Goal: Transaction & Acquisition: Purchase product/service

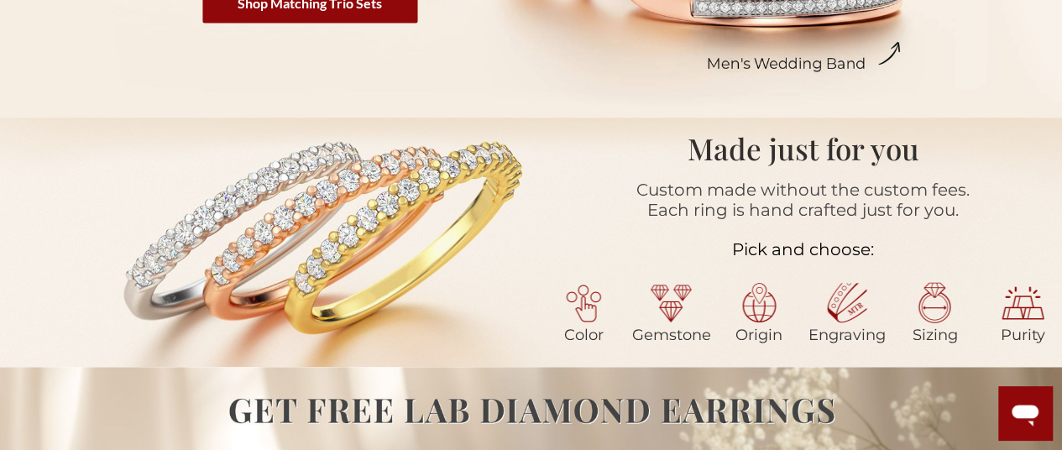
scroll to position [779, 0]
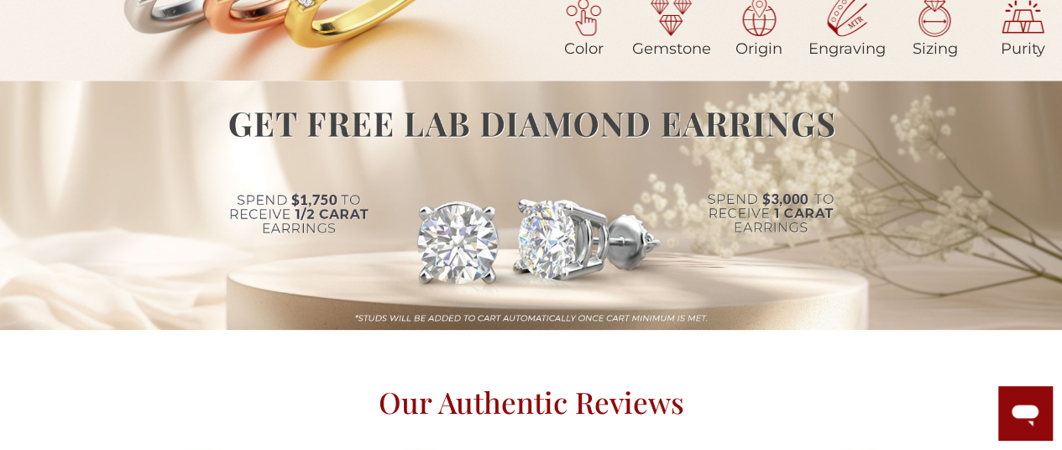
drag, startPoint x: 1061, startPoint y: 82, endPoint x: 1061, endPoint y: 103, distance: 21.0
click at [1061, 103] on div "Made just for you Custom made without the custom fees. Each ring is hand crafte…" at bounding box center [531, 328] width 1062 height 995
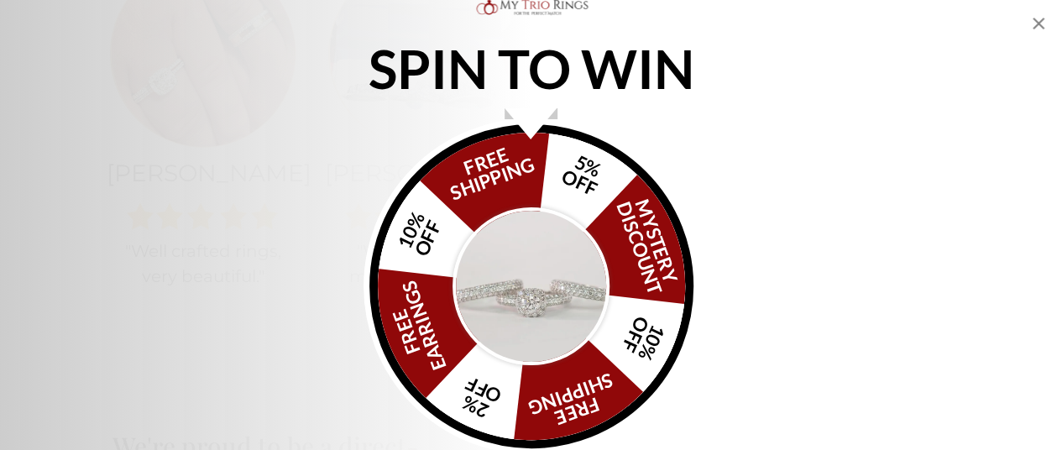
scroll to position [1281, 0]
click at [1041, 18] on icon "Close popup" at bounding box center [1038, 23] width 20 height 20
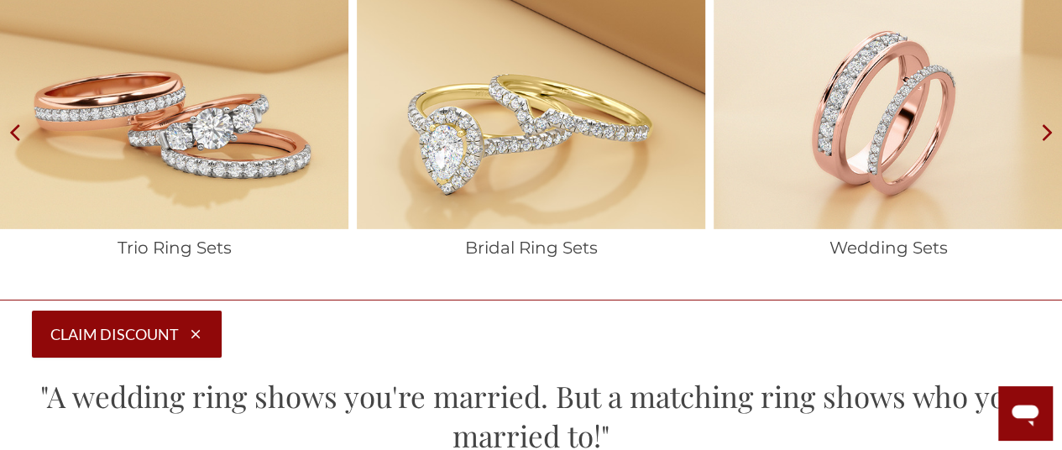
scroll to position [2504, 0]
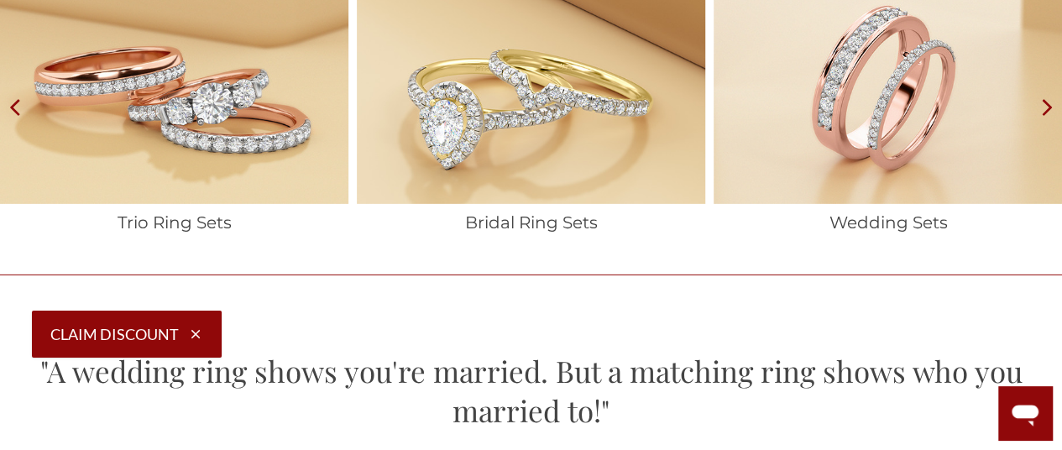
click at [1048, 112] on icon at bounding box center [1047, 106] width 29 height 269
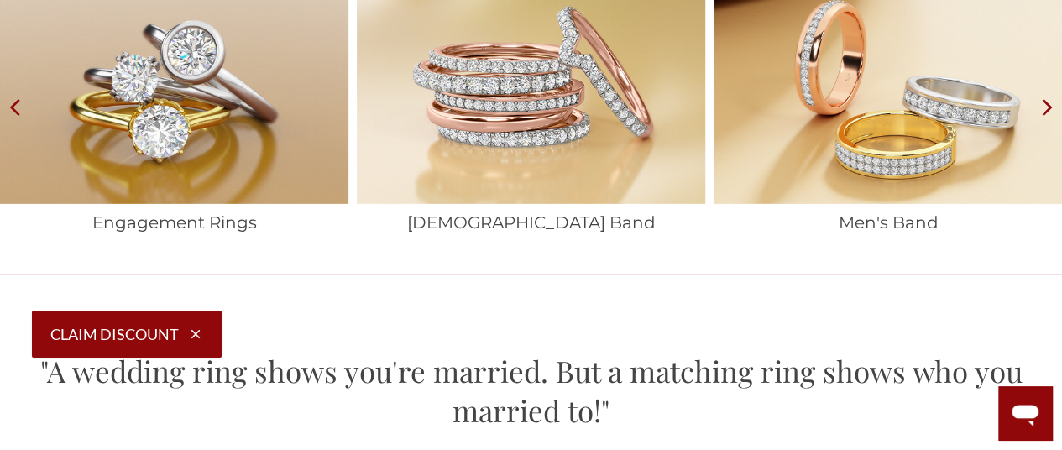
click at [1048, 112] on icon at bounding box center [1047, 106] width 29 height 269
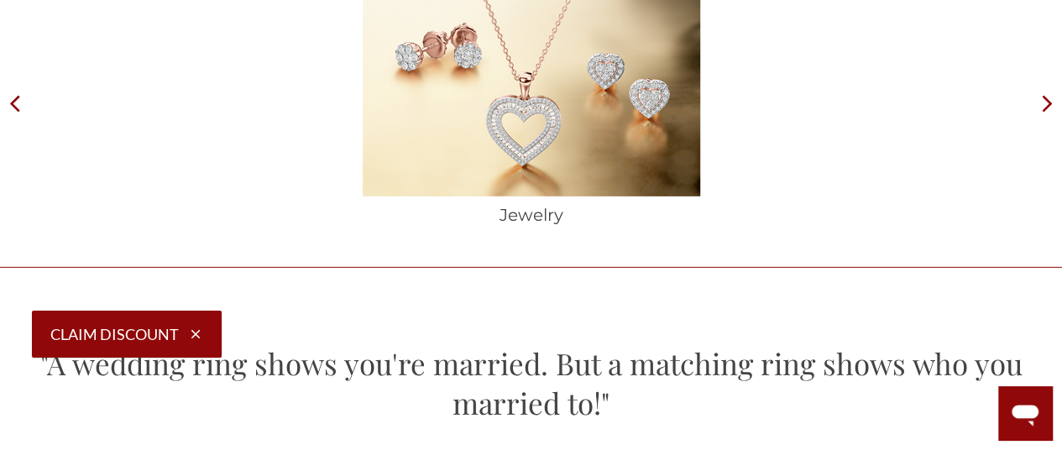
click at [13, 115] on icon at bounding box center [14, 102] width 29 height 261
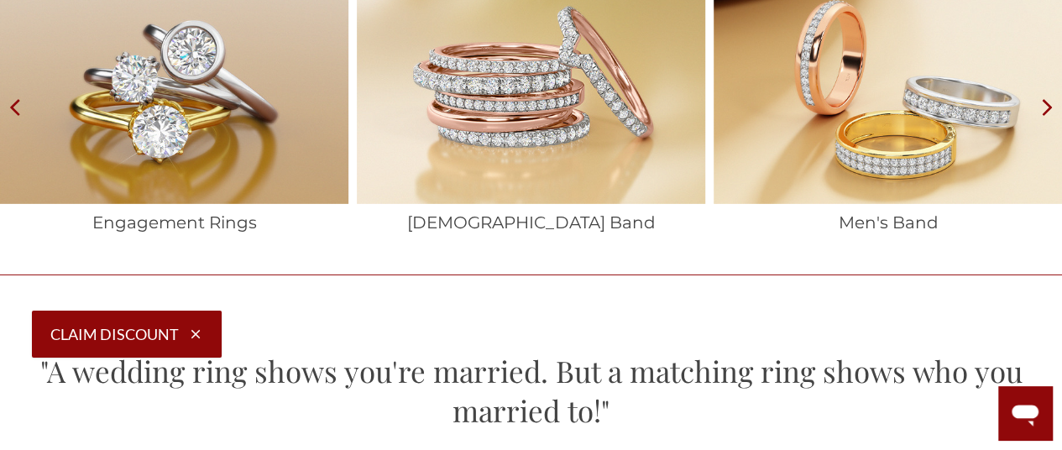
click at [790, 131] on img at bounding box center [888, 88] width 348 height 232
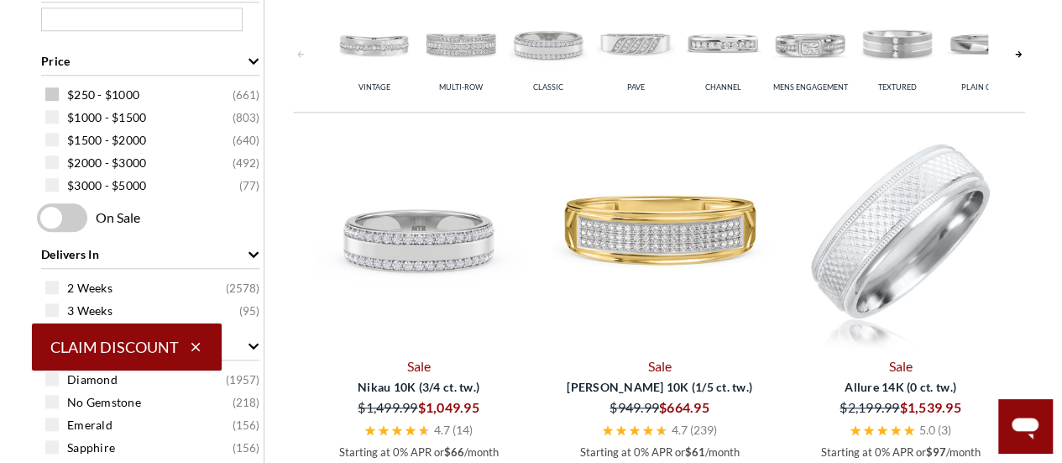
scroll to position [733, 0]
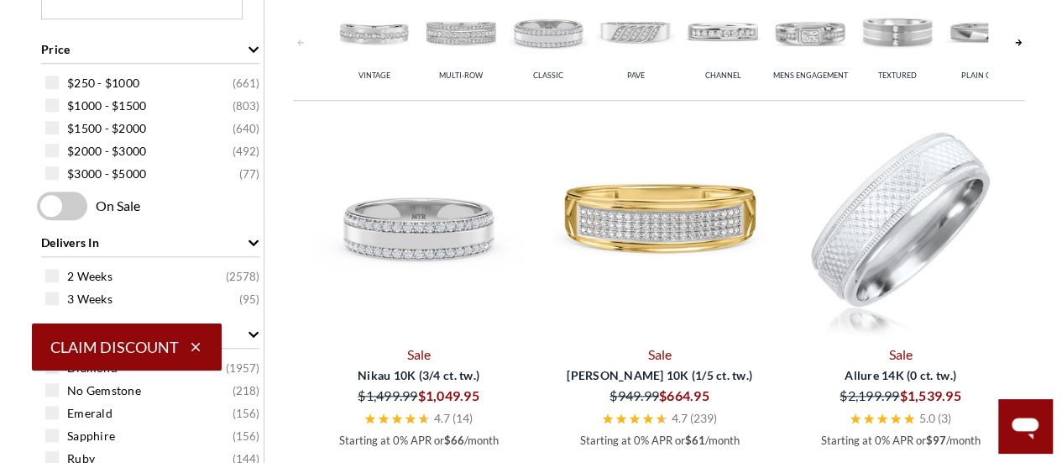
click at [67, 206] on span at bounding box center [62, 205] width 50 height 29
click at [40, 207] on input "checkbox" at bounding box center [40, 207] width 0 height 0
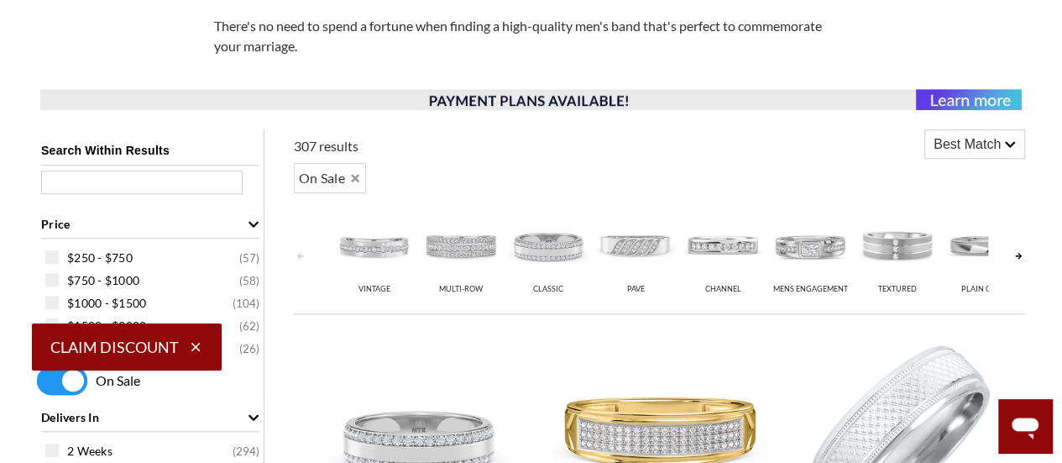
scroll to position [552, 0]
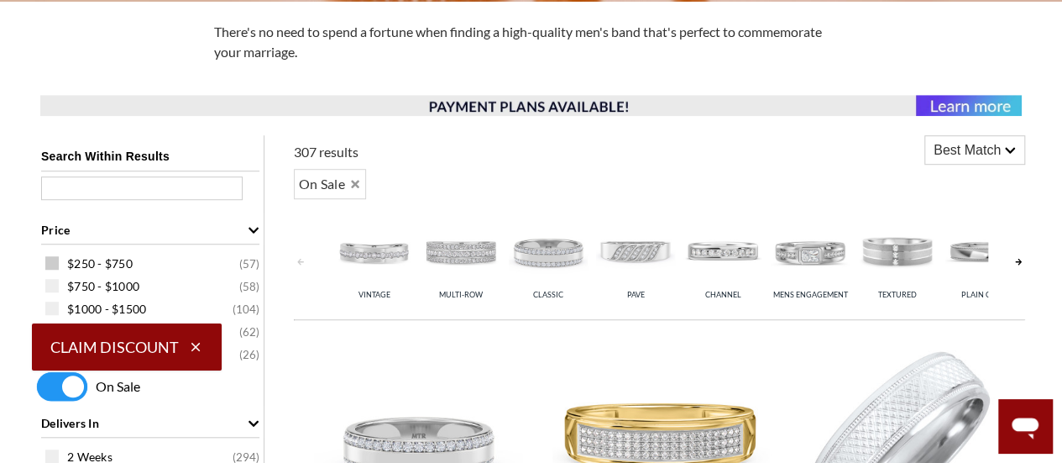
click at [53, 264] on span at bounding box center [51, 262] width 13 height 13
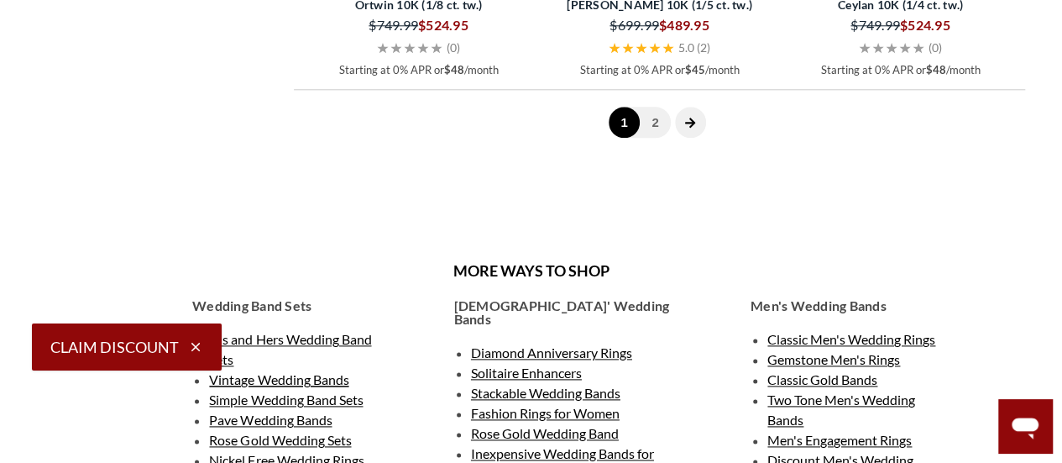
scroll to position [4090, 0]
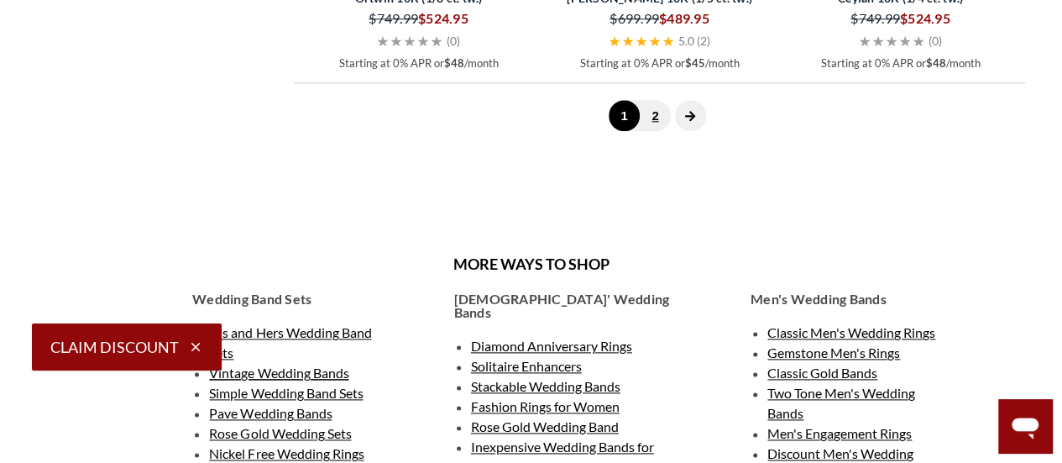
click at [650, 131] on link "2" at bounding box center [655, 115] width 31 height 31
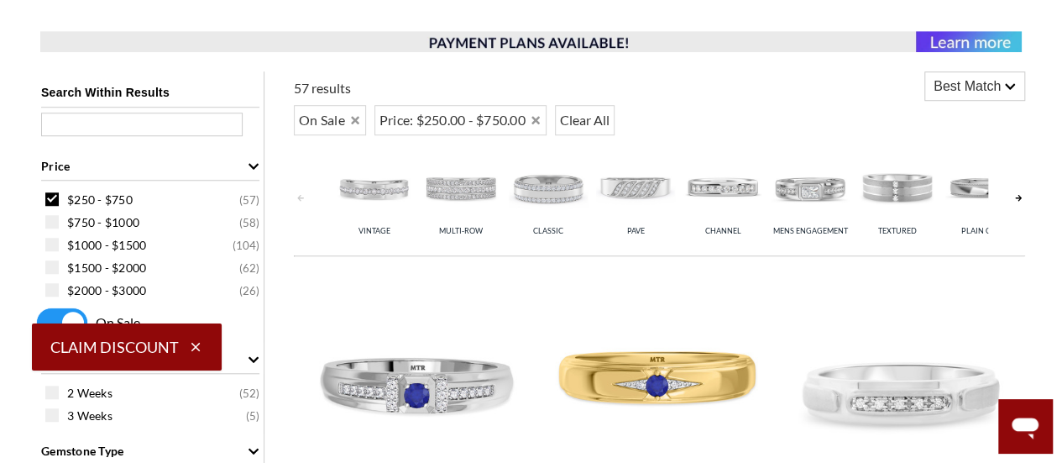
scroll to position [604, 0]
